Goal: Check status: Check status

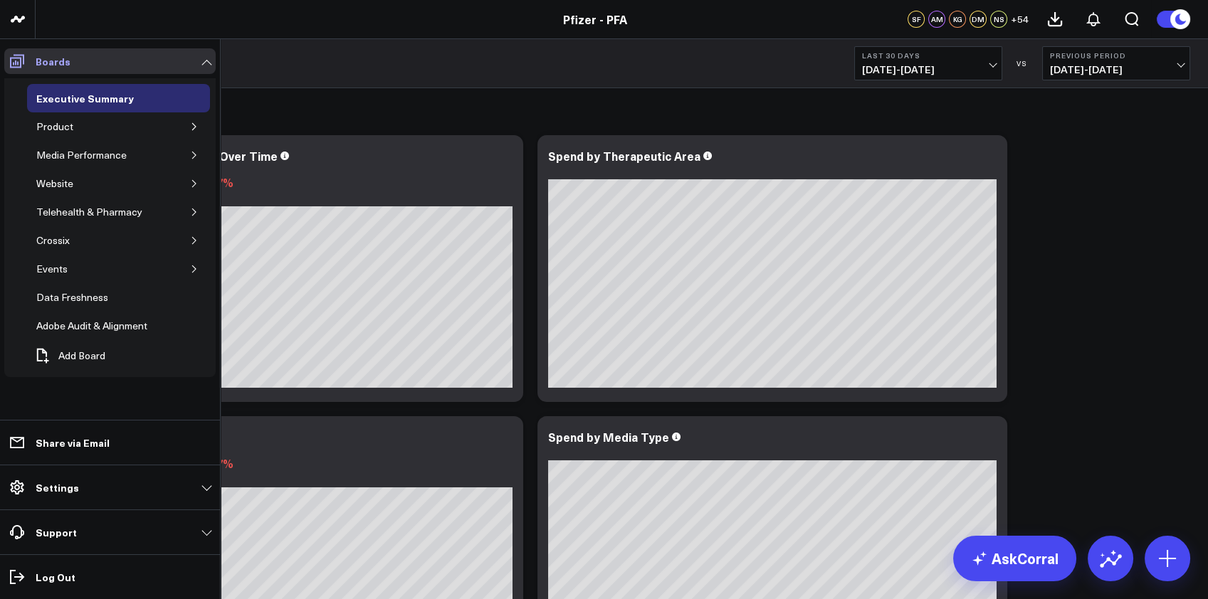
click at [13, 50] on span at bounding box center [17, 61] width 26 height 26
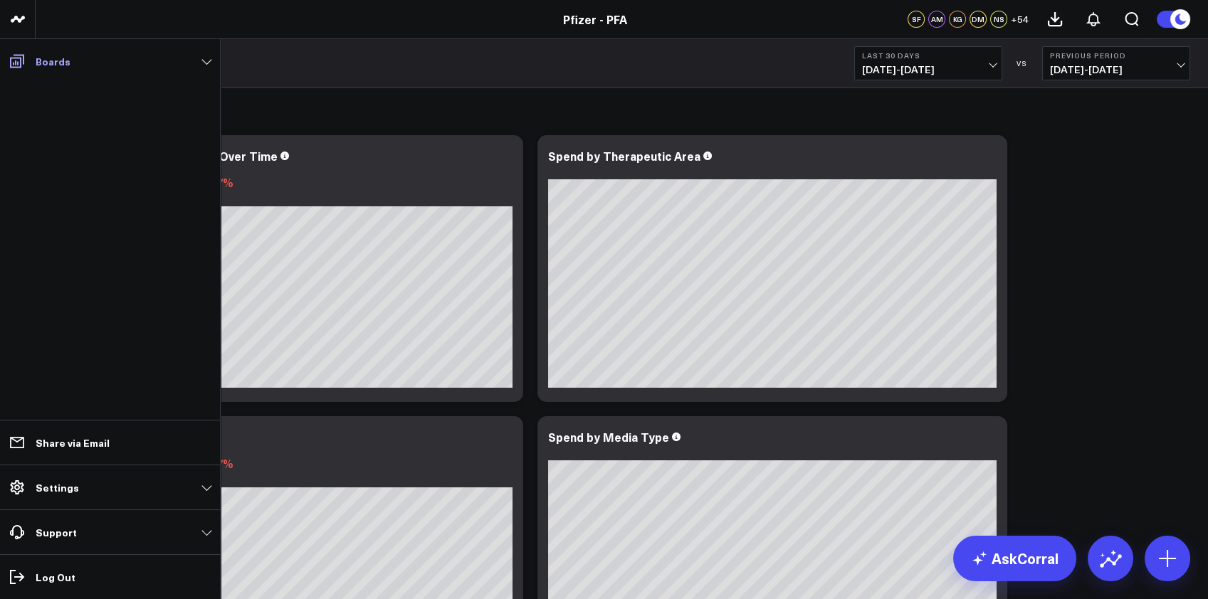
click at [9, 54] on icon at bounding box center [17, 61] width 17 height 17
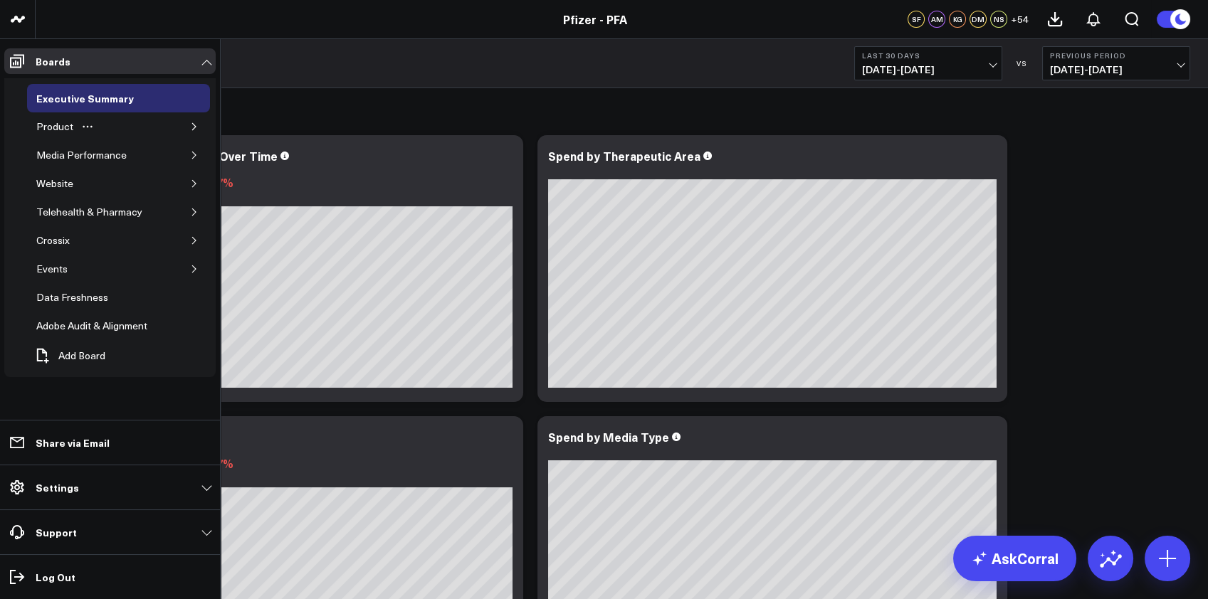
click at [191, 126] on icon "button" at bounding box center [194, 126] width 9 height 9
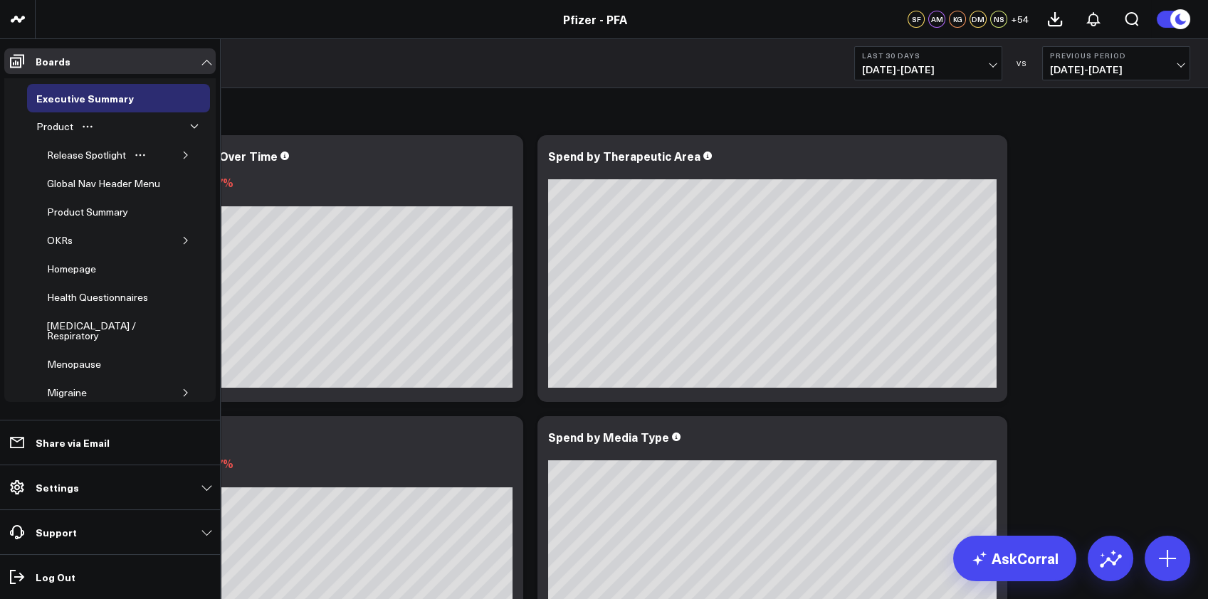
click at [181, 153] on icon "button" at bounding box center [185, 155] width 9 height 9
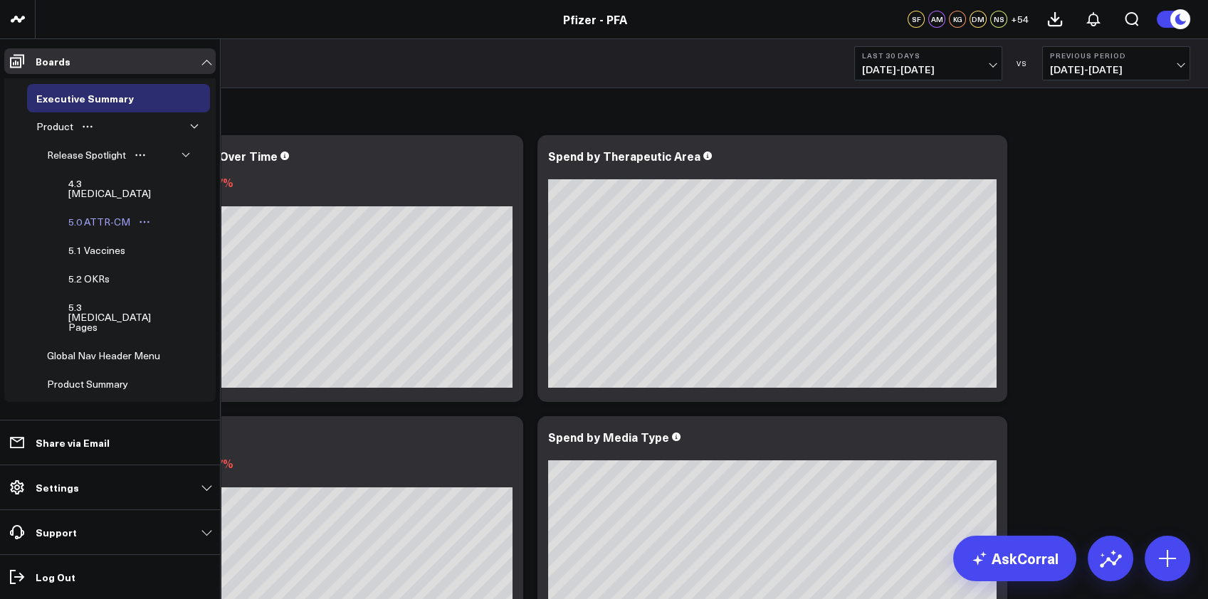
click at [95, 214] on div "5.0 ATTR-CM" at bounding box center [99, 222] width 69 height 17
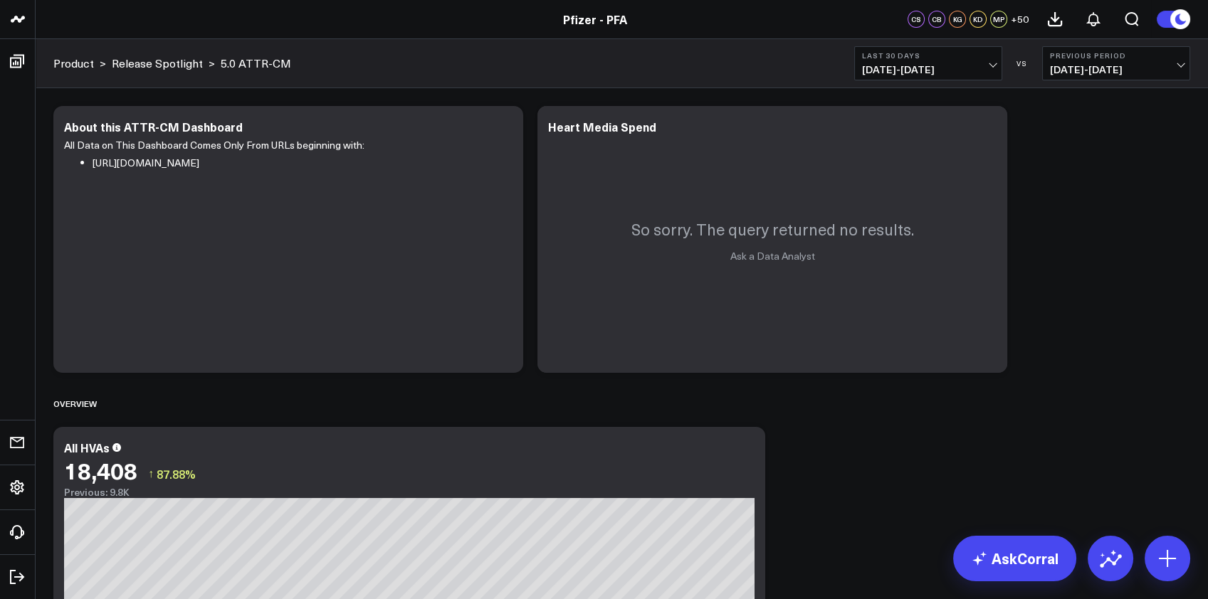
click at [968, 65] on span "[DATE] - [DATE]" at bounding box center [928, 69] width 132 height 11
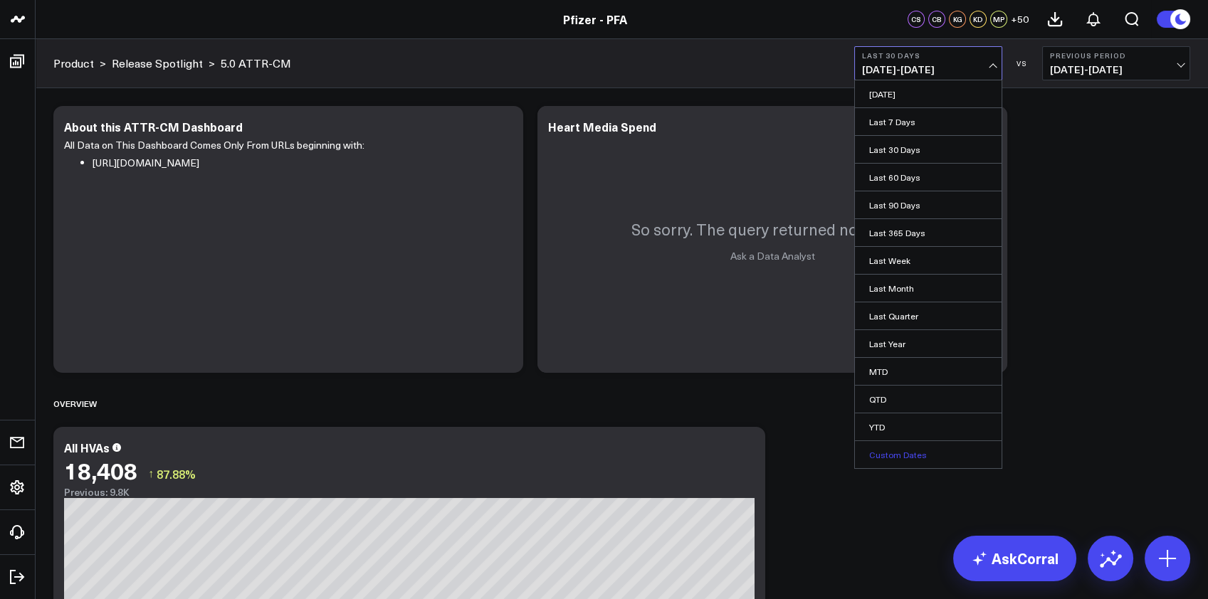
click at [907, 453] on link "Custom Dates" at bounding box center [928, 454] width 147 height 27
select select "9"
select select "2025"
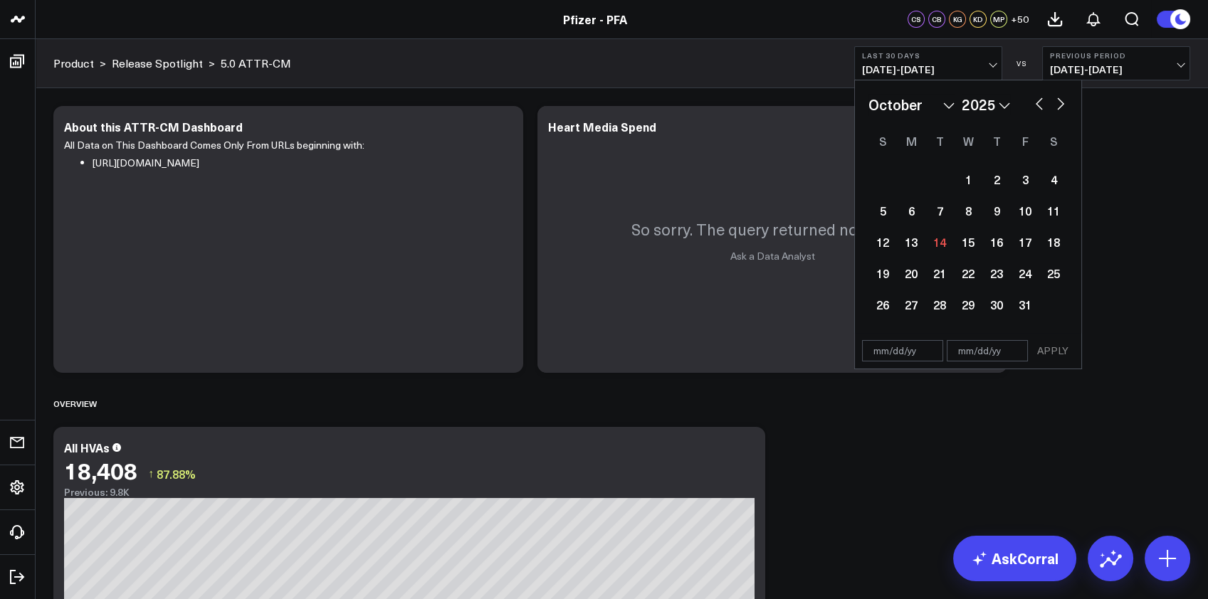
click at [1033, 103] on button "button" at bounding box center [1039, 102] width 14 height 17
select select "8"
select select "2025"
click at [1034, 103] on button "button" at bounding box center [1039, 102] width 14 height 17
select select "7"
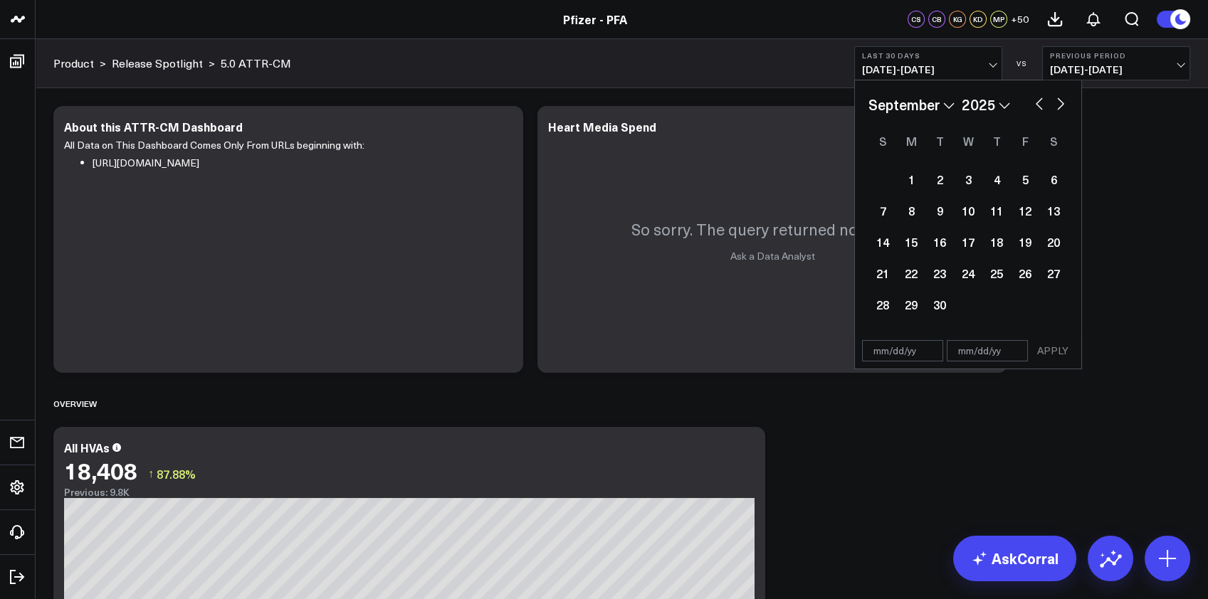
select select "2025"
click at [1025, 186] on div "1" at bounding box center [1025, 179] width 28 height 28
type input "[DATE]"
select select "7"
select select "2025"
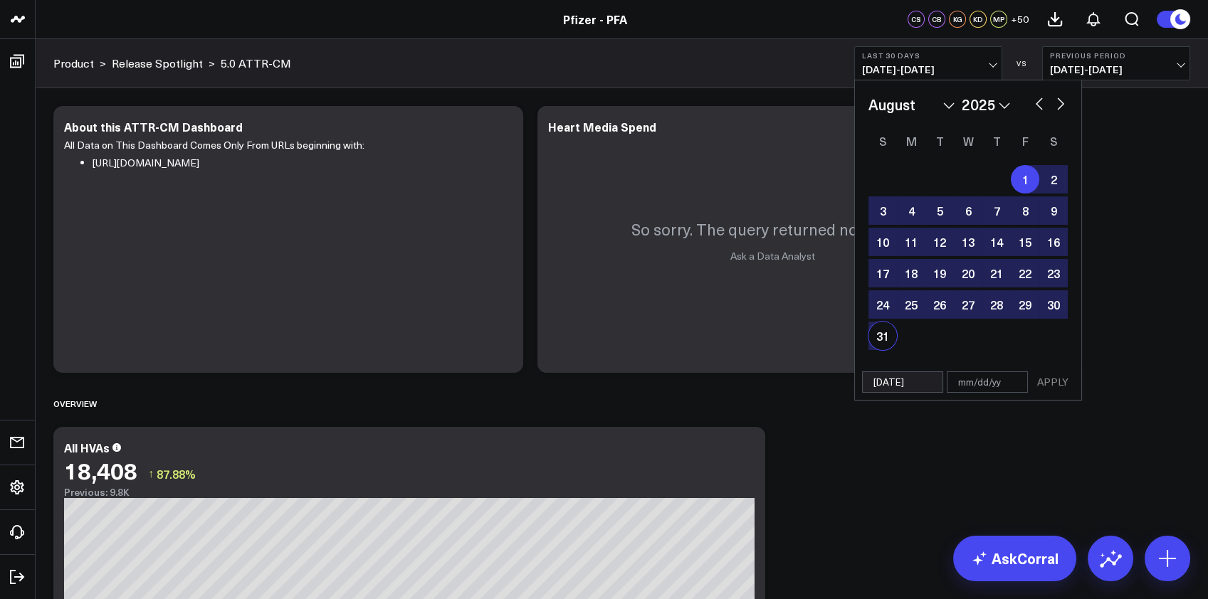
click at [880, 334] on div "31" at bounding box center [882, 336] width 28 height 28
type input "[DATE]"
select select "7"
select select "2025"
click at [1044, 380] on button "APPLY" at bounding box center [1052, 381] width 43 height 21
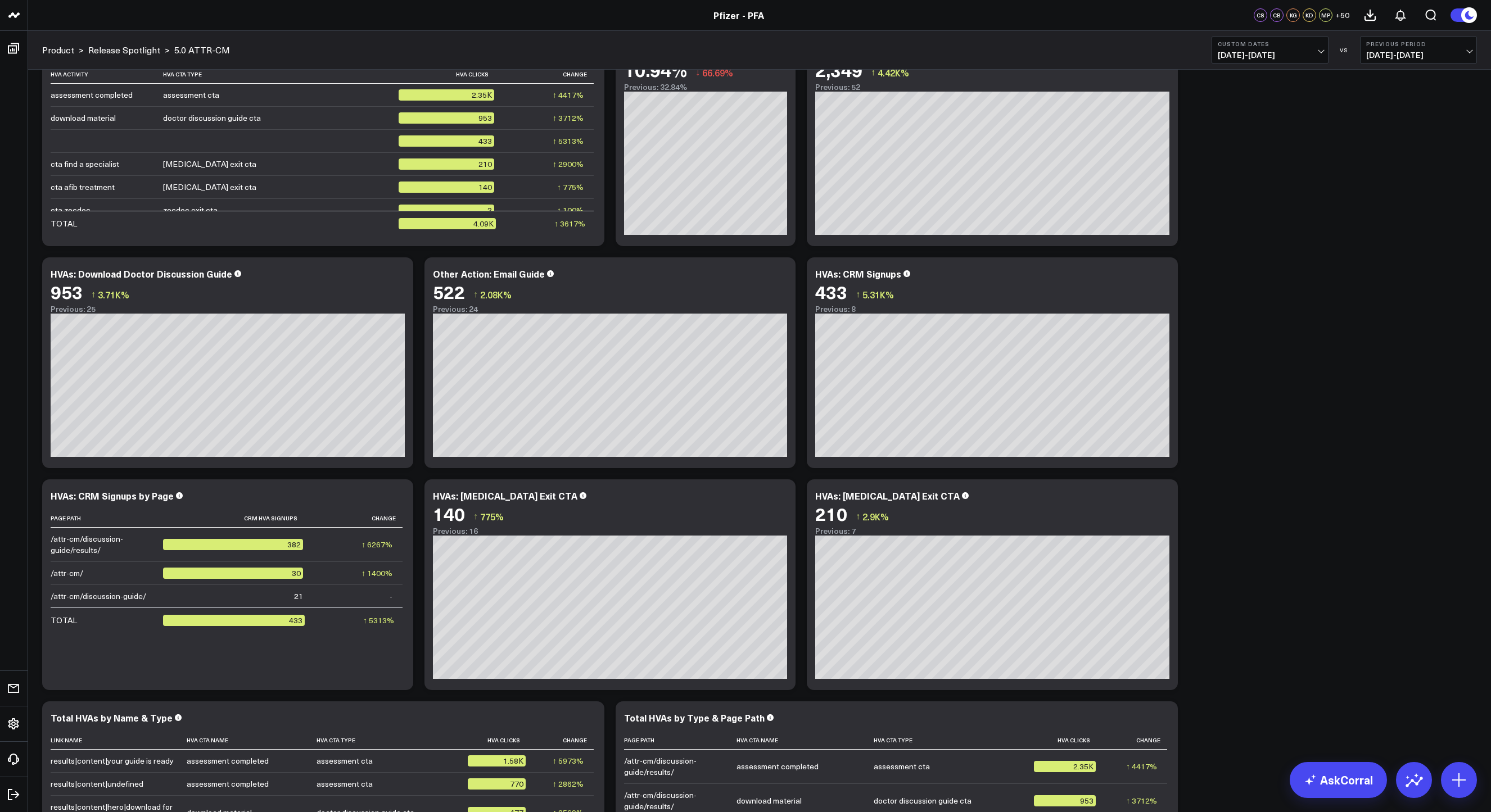
scroll to position [1368, 0]
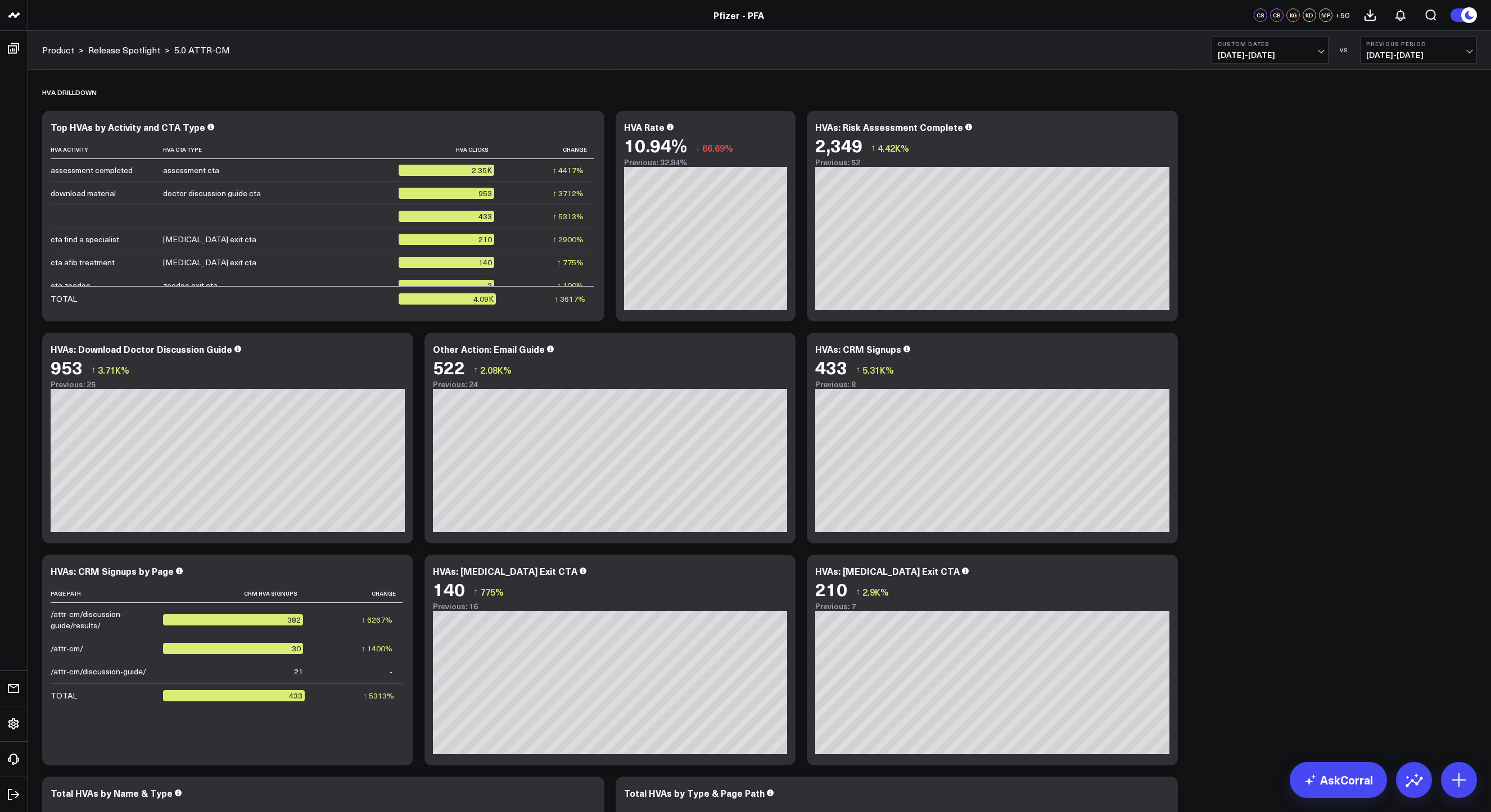
click at [954, 54] on span "[DATE] - [DATE]" at bounding box center [1271, 55] width 104 height 9
click at [954, 370] on link "Custom Dates" at bounding box center [1270, 359] width 116 height 21
select select "9"
select select "2025"
click at [954, 85] on button "button" at bounding box center [1358, 81] width 11 height 13
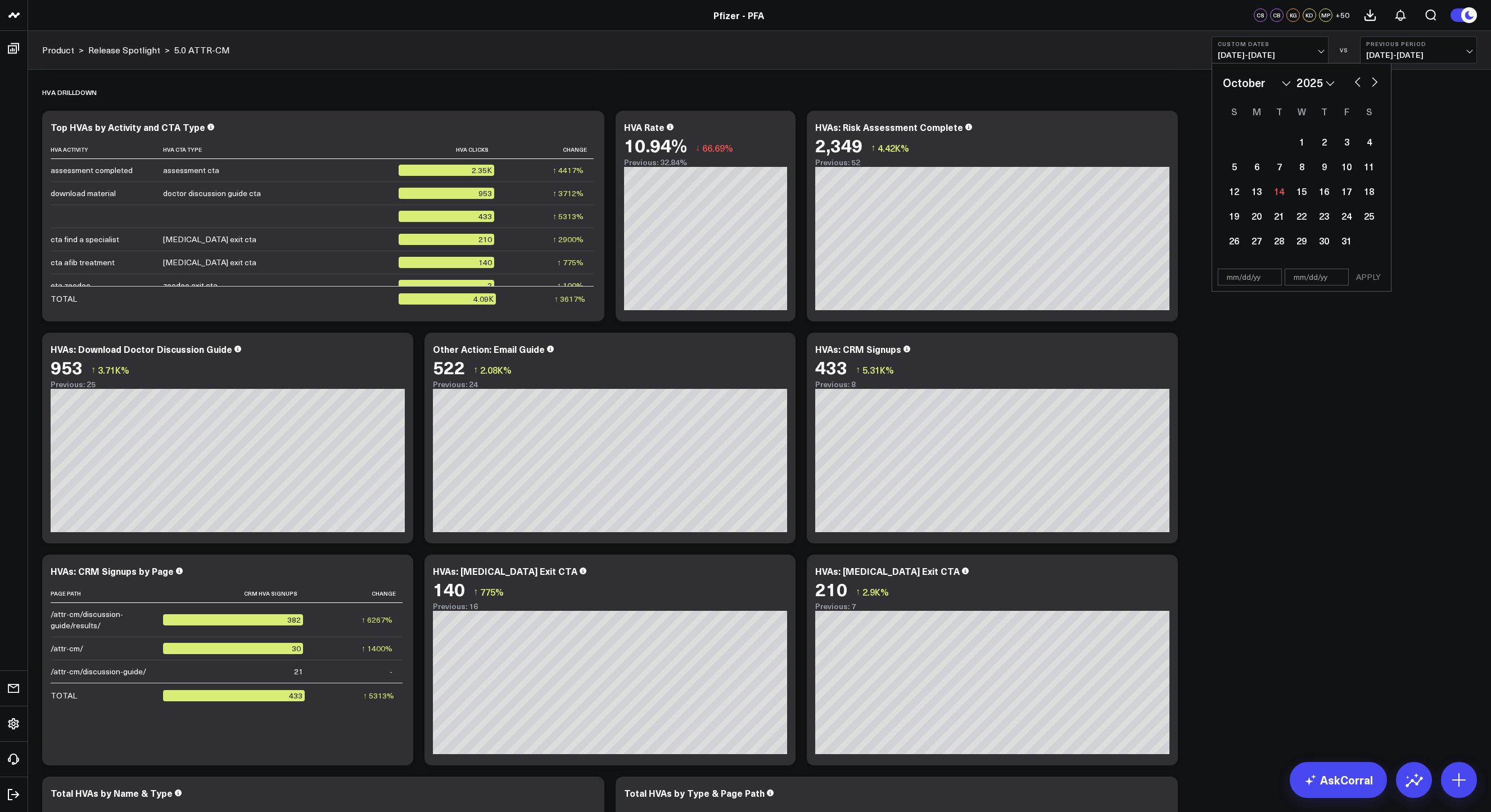
select select "8"
select select "2025"
click at [954, 85] on button "button" at bounding box center [1358, 81] width 11 height 13
select select "7"
select select "2025"
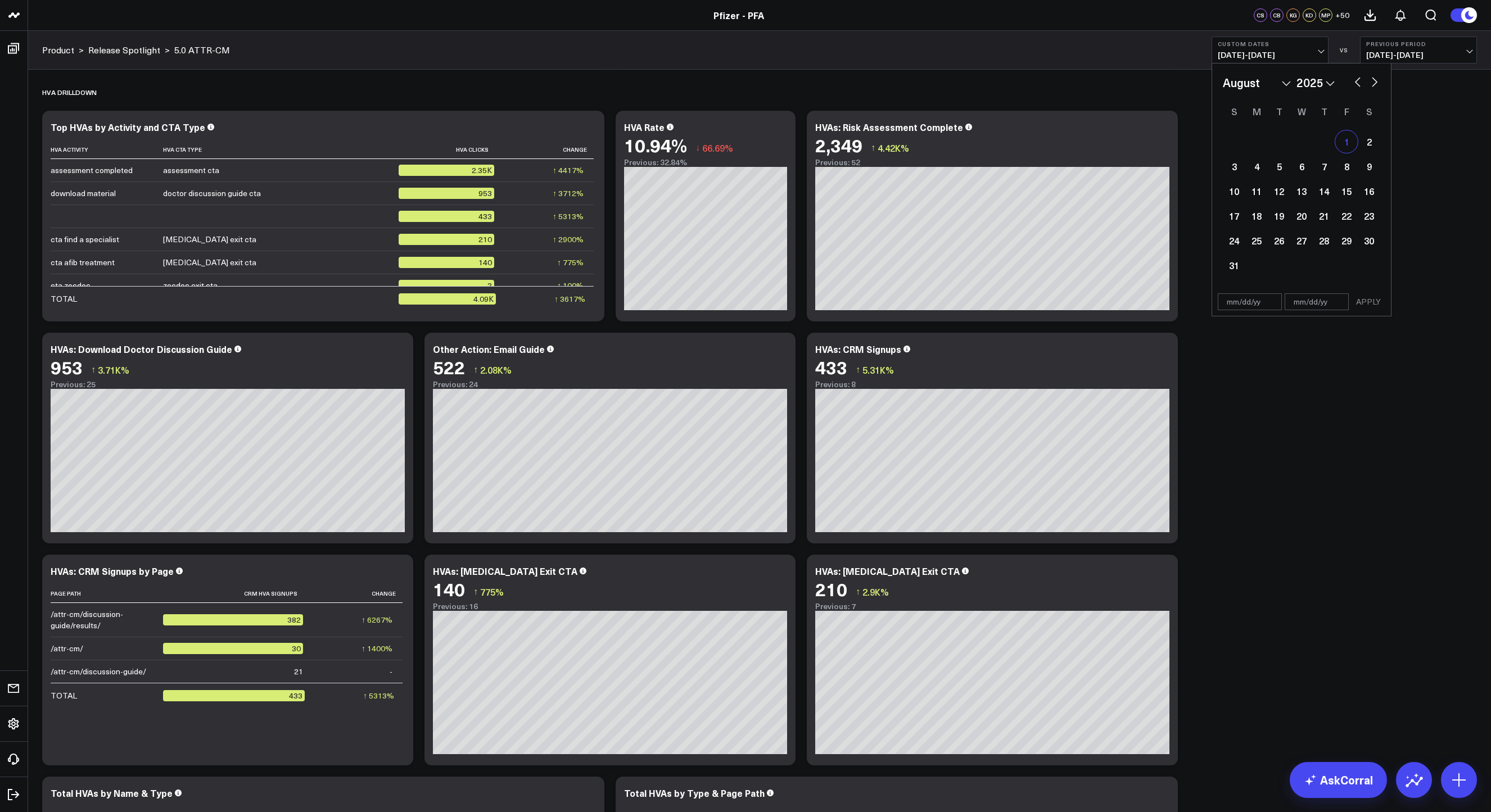
click at [954, 142] on div "1" at bounding box center [1346, 141] width 22 height 22
type input "[DATE]"
select select "7"
select select "2025"
click at [954, 85] on button "button" at bounding box center [1375, 81] width 11 height 13
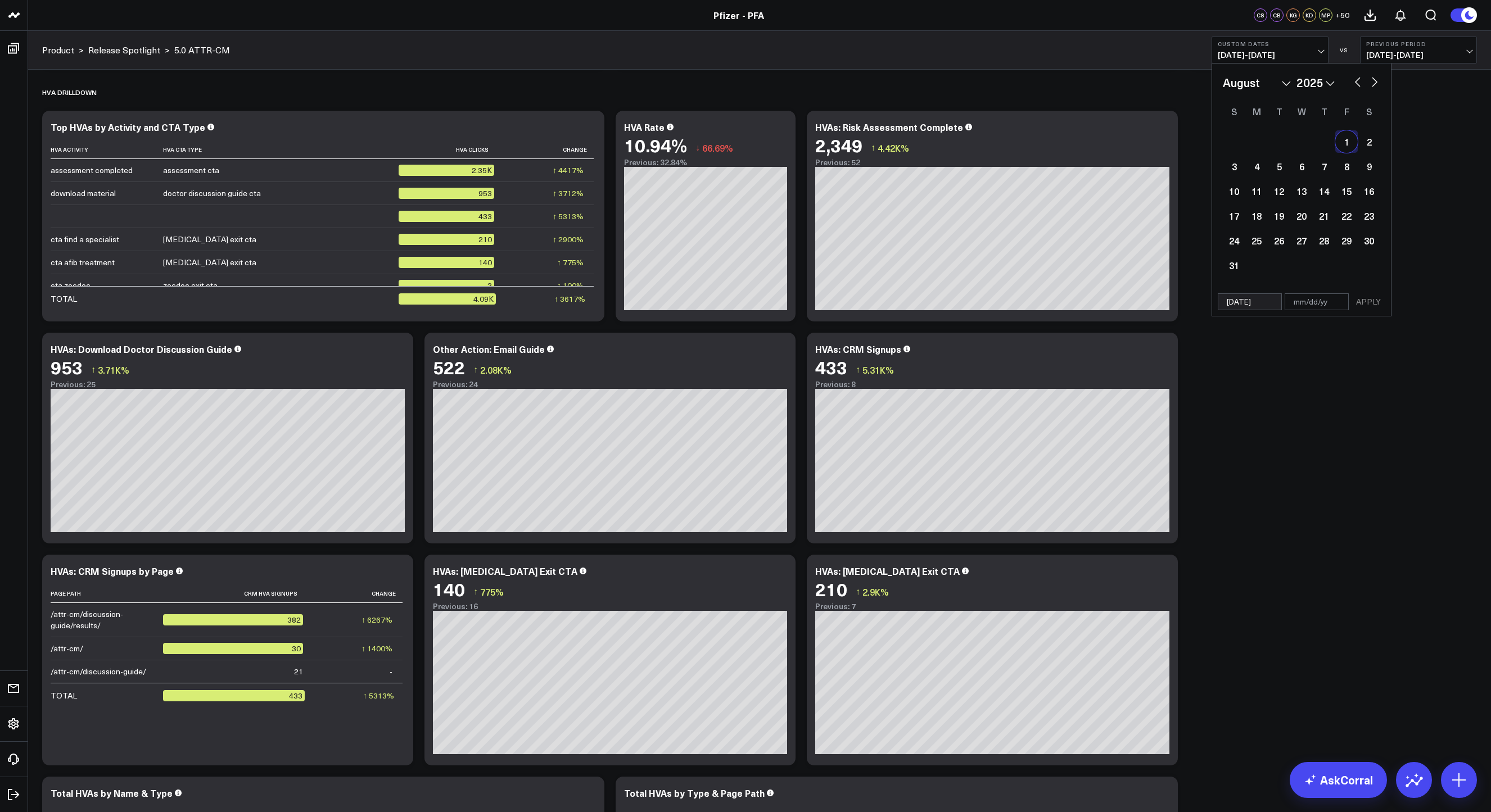
select select "8"
select select "2025"
click at [954, 85] on button "button" at bounding box center [1375, 81] width 11 height 13
select select "9"
select select "2025"
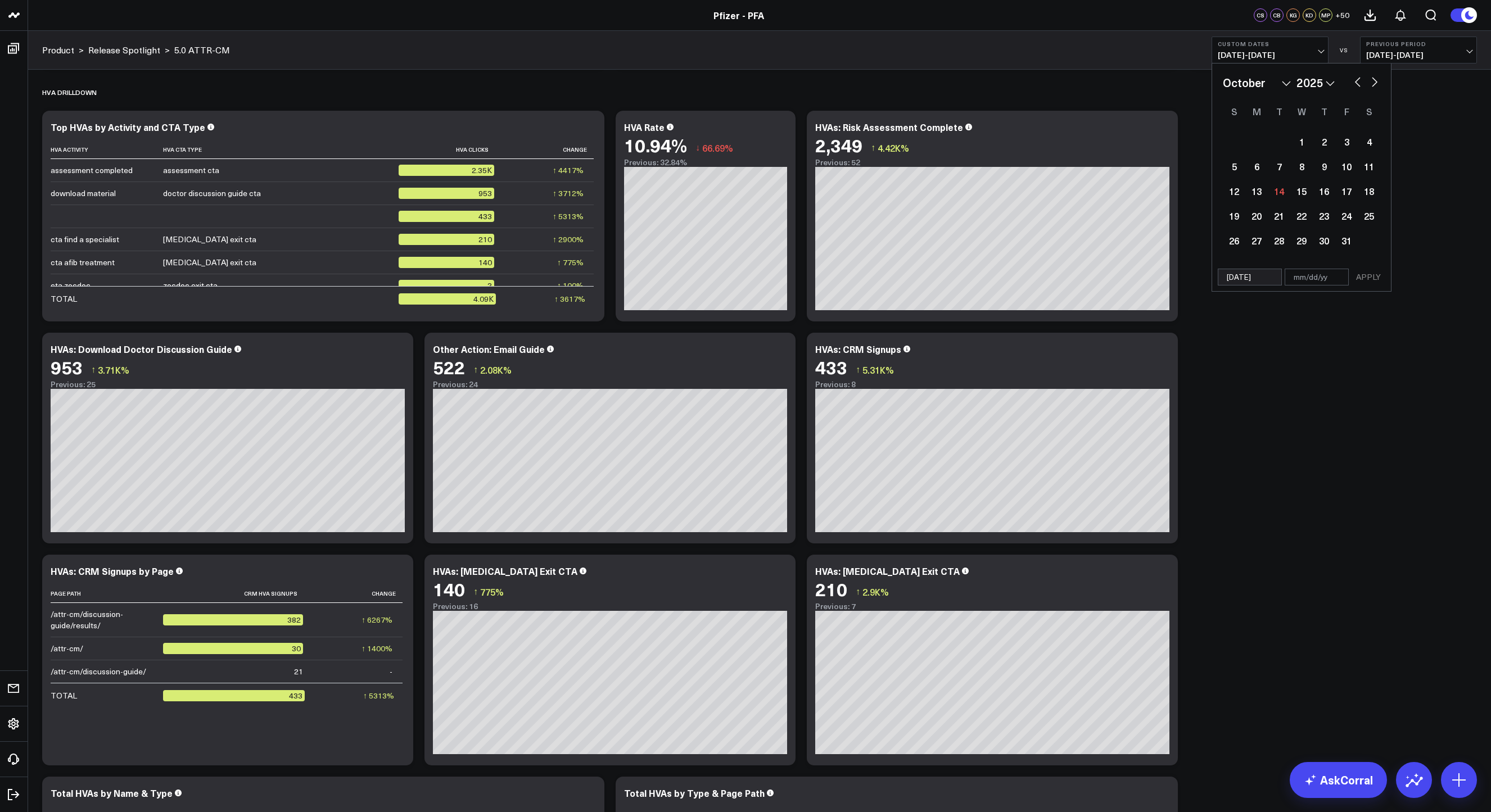
click at [954, 85] on button "button" at bounding box center [1358, 81] width 11 height 13
select select "8"
select select "2025"
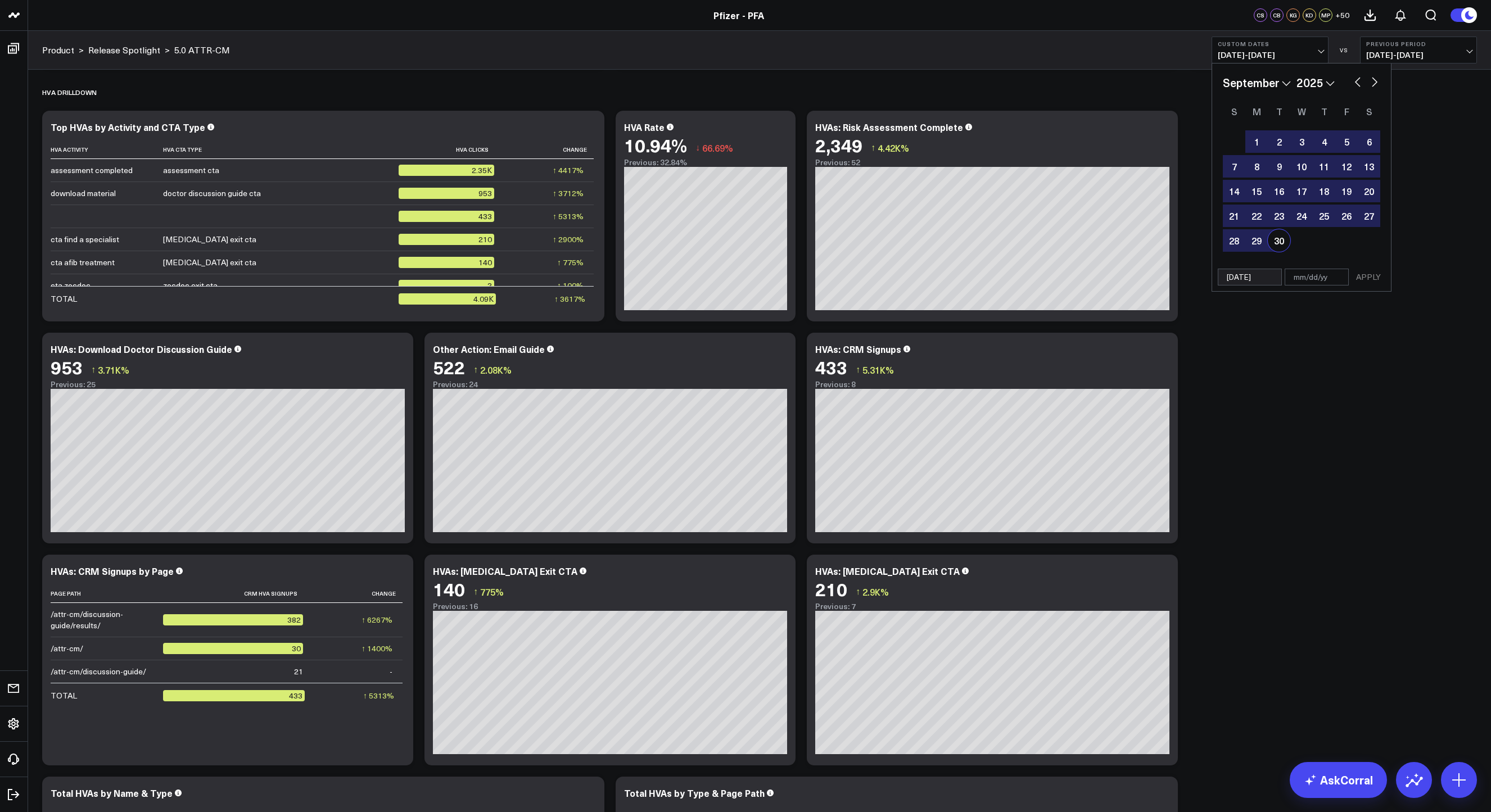
click at [954, 241] on div "30" at bounding box center [1279, 240] width 22 height 22
type input "[DATE]"
select select "8"
select select "2025"
click at [954, 276] on button "APPLY" at bounding box center [1369, 276] width 34 height 17
